Goal: Navigation & Orientation: Find specific page/section

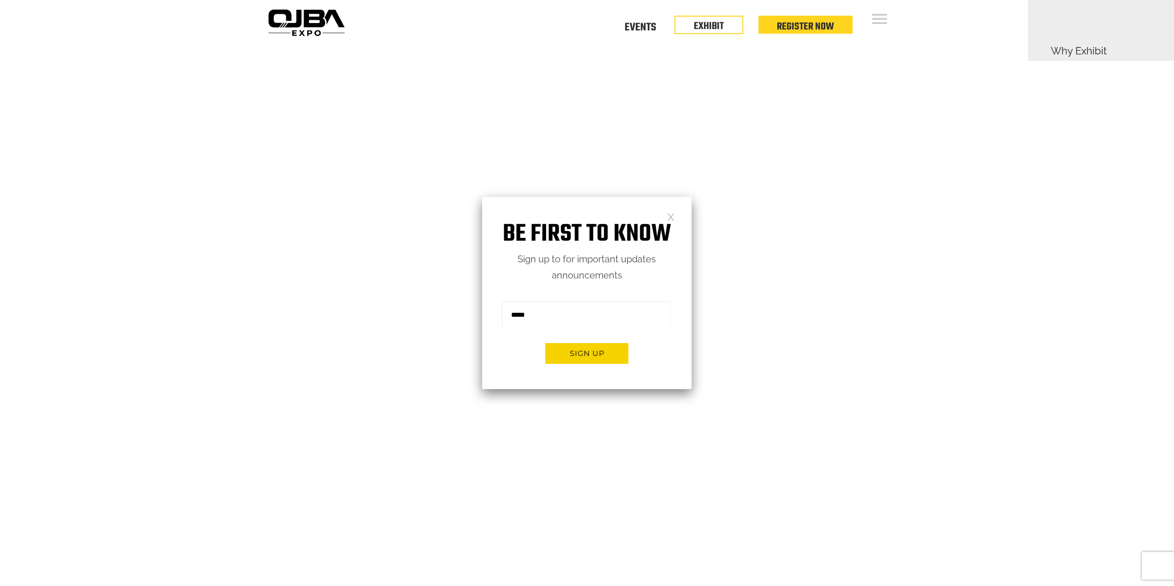
click at [673, 216] on link at bounding box center [671, 217] width 8 height 8
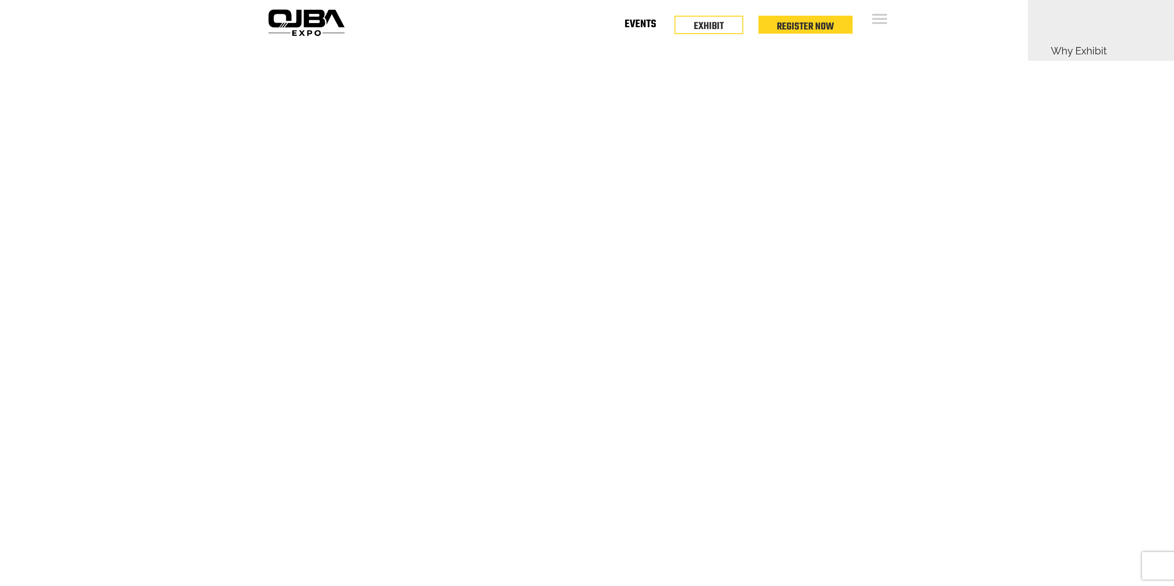
click at [648, 28] on link "Events" at bounding box center [640, 25] width 31 height 3
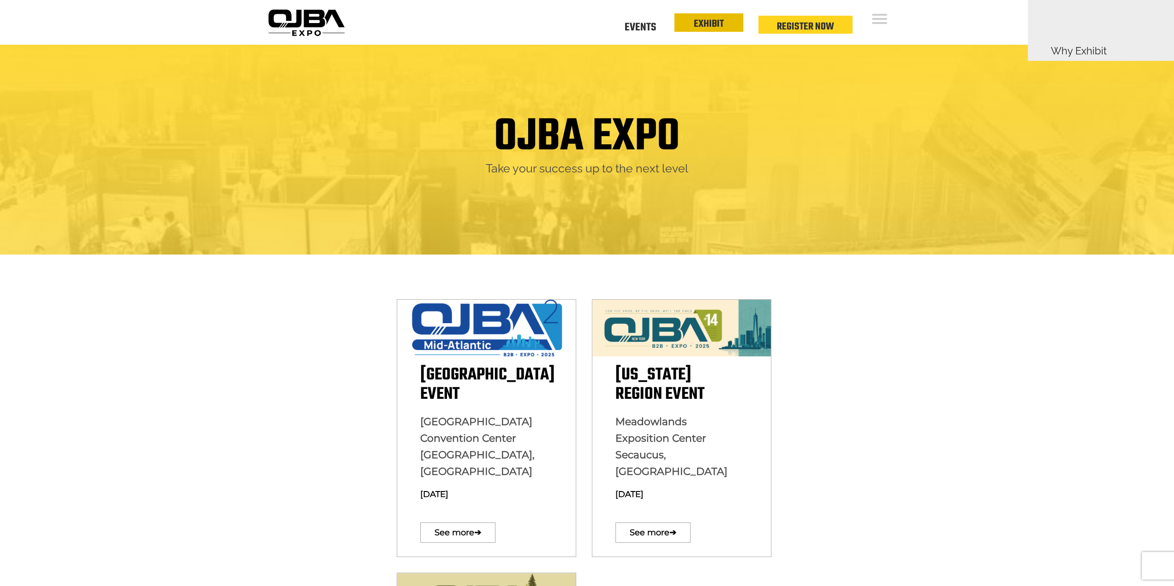
click at [697, 26] on link "EXHIBIT" at bounding box center [709, 24] width 30 height 16
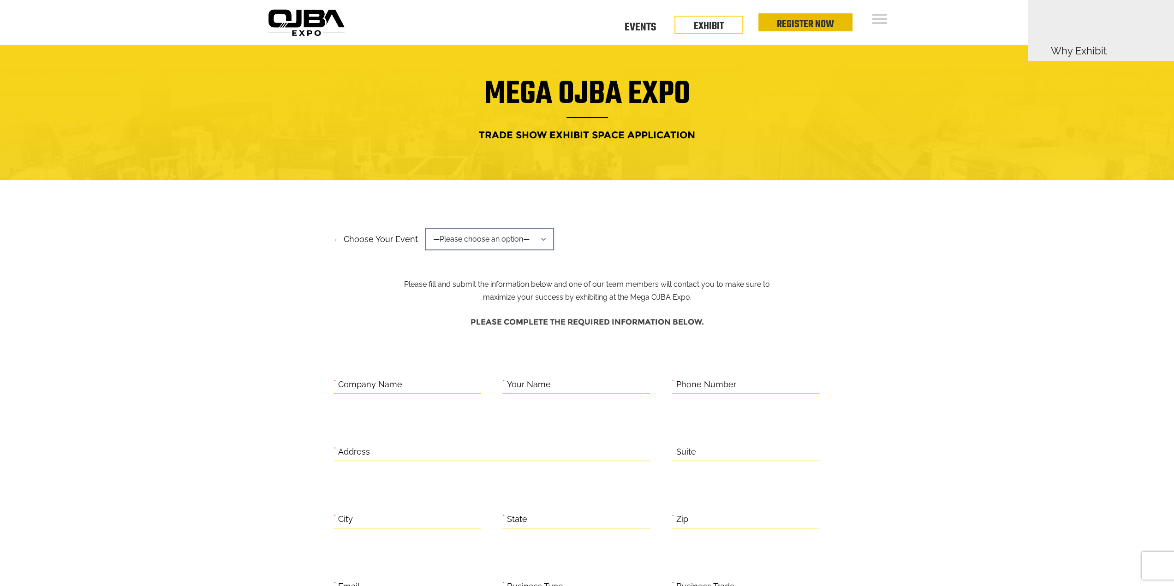
click at [789, 28] on link "Register Now" at bounding box center [805, 25] width 57 height 16
click at [895, 21] on div "Floor Plan Floor Plan Events Floor Plan EXHIBIT Register Now" at bounding box center [629, 22] width 562 height 45
click at [483, 7] on div "Floor Plan Floor Plan Events Floor Plan EXHIBIT Register Now" at bounding box center [629, 22] width 562 height 45
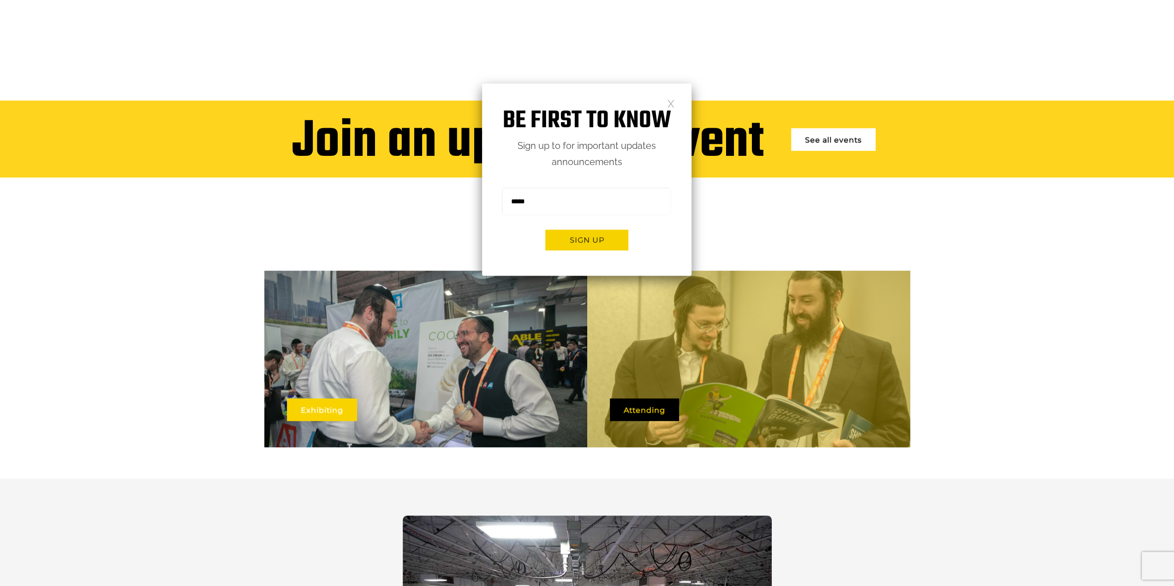
scroll to position [600, 0]
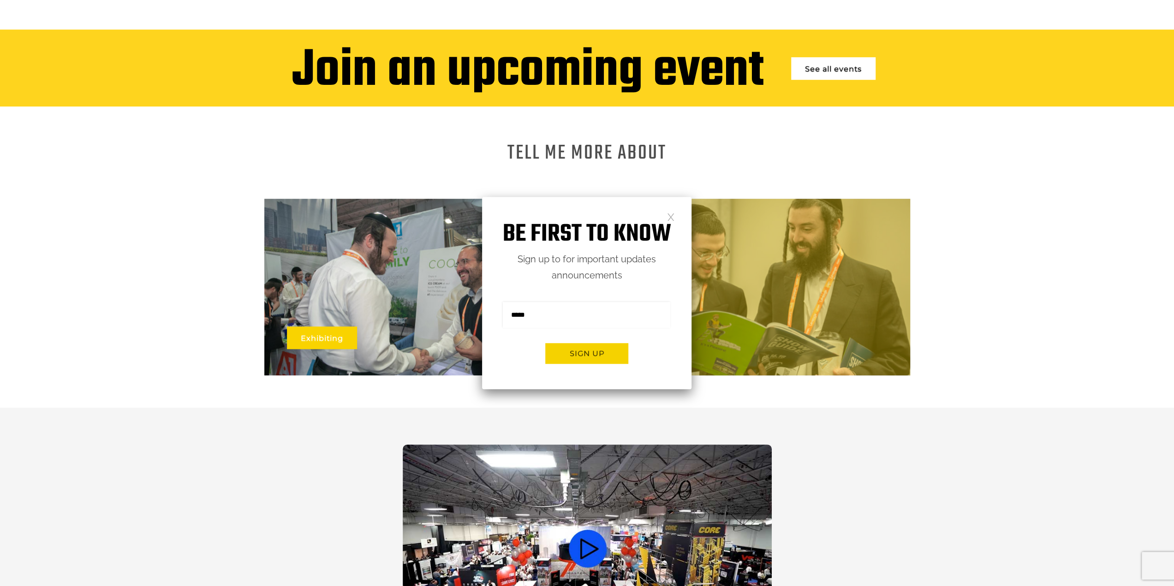
click at [328, 327] on link "Exhibiting" at bounding box center [322, 338] width 70 height 23
